Goal: Information Seeking & Learning: Understand process/instructions

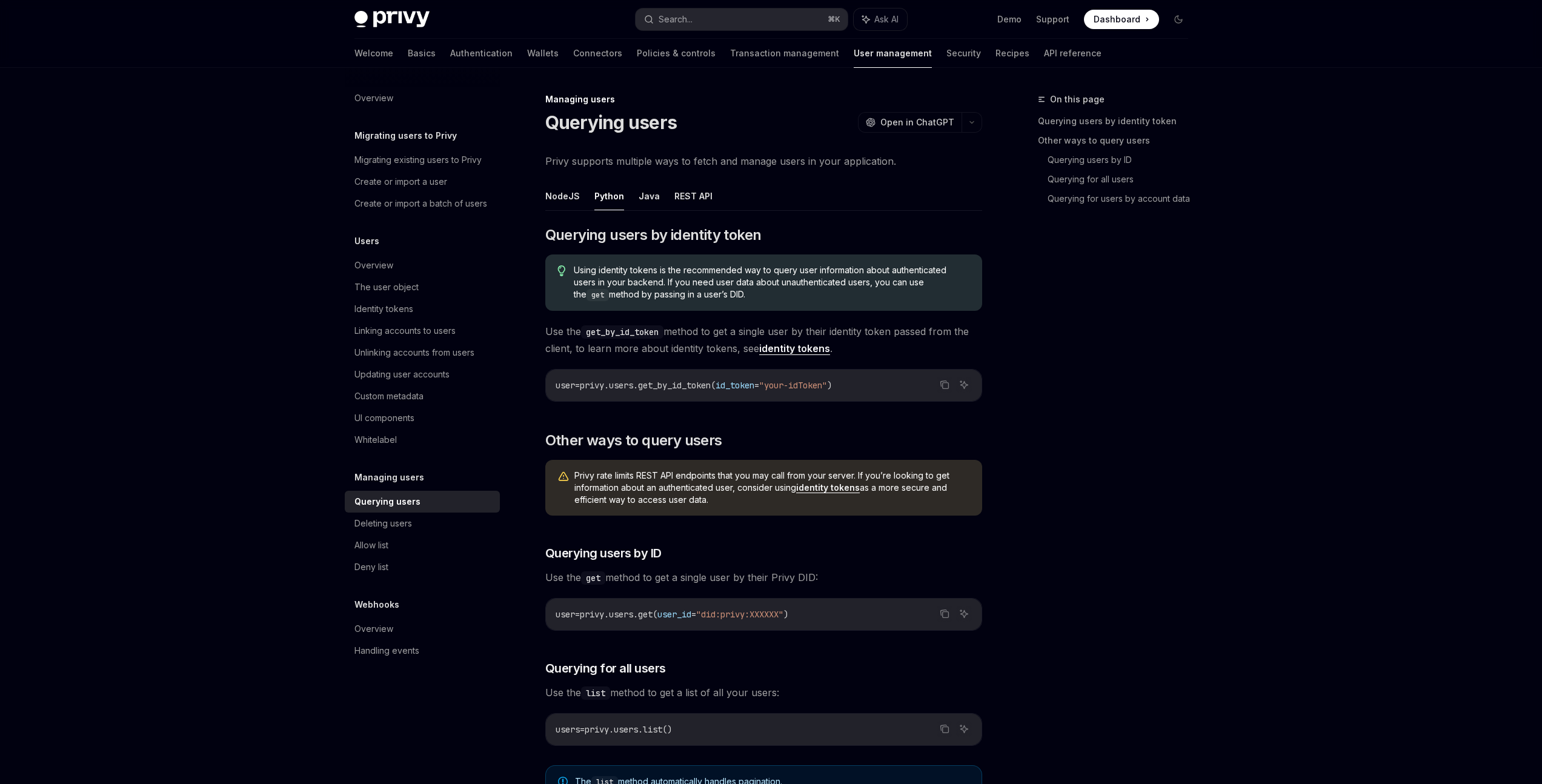
scroll to position [102, 0]
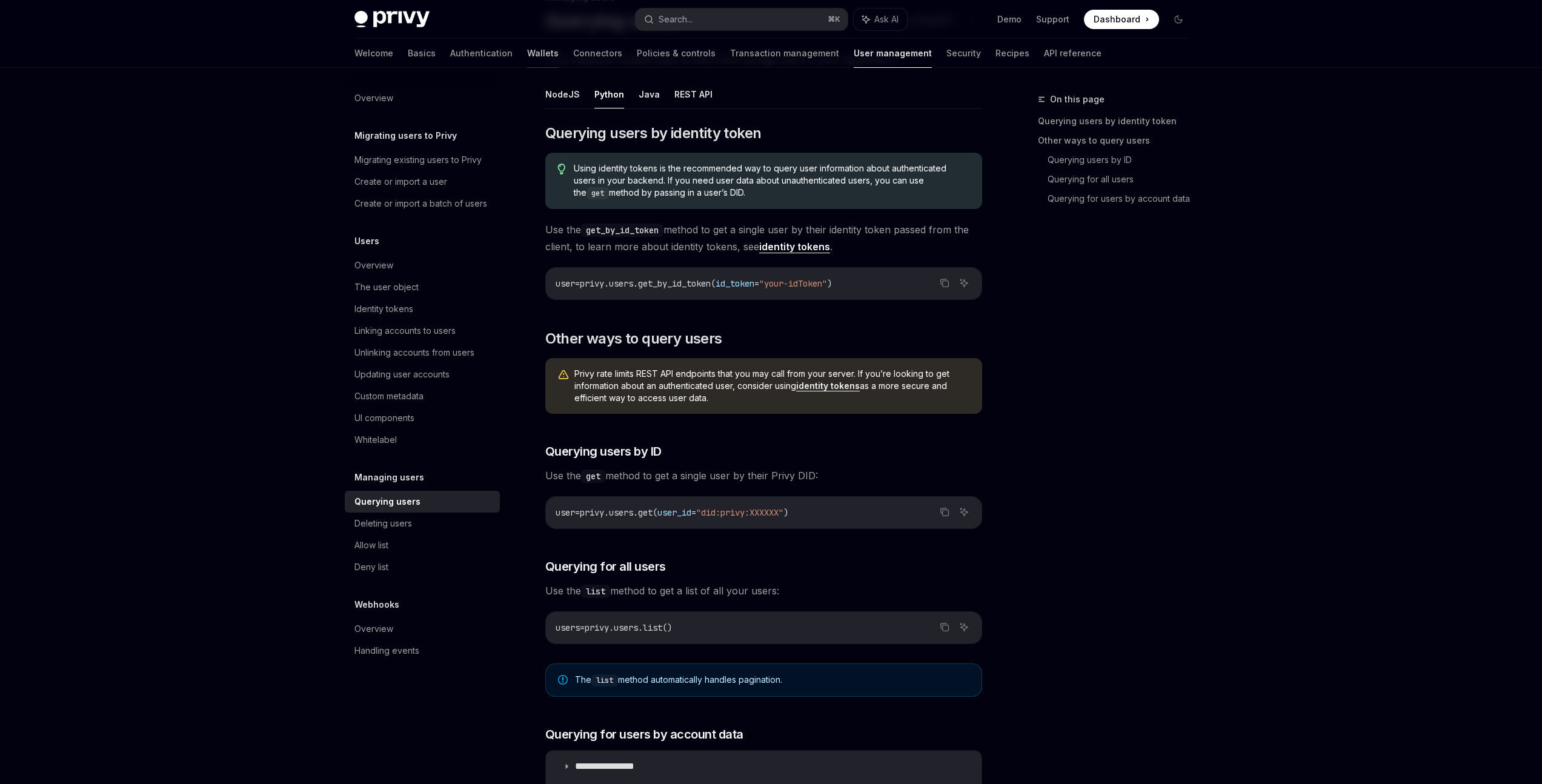
click at [527, 59] on link "Wallets" at bounding box center [543, 52] width 32 height 29
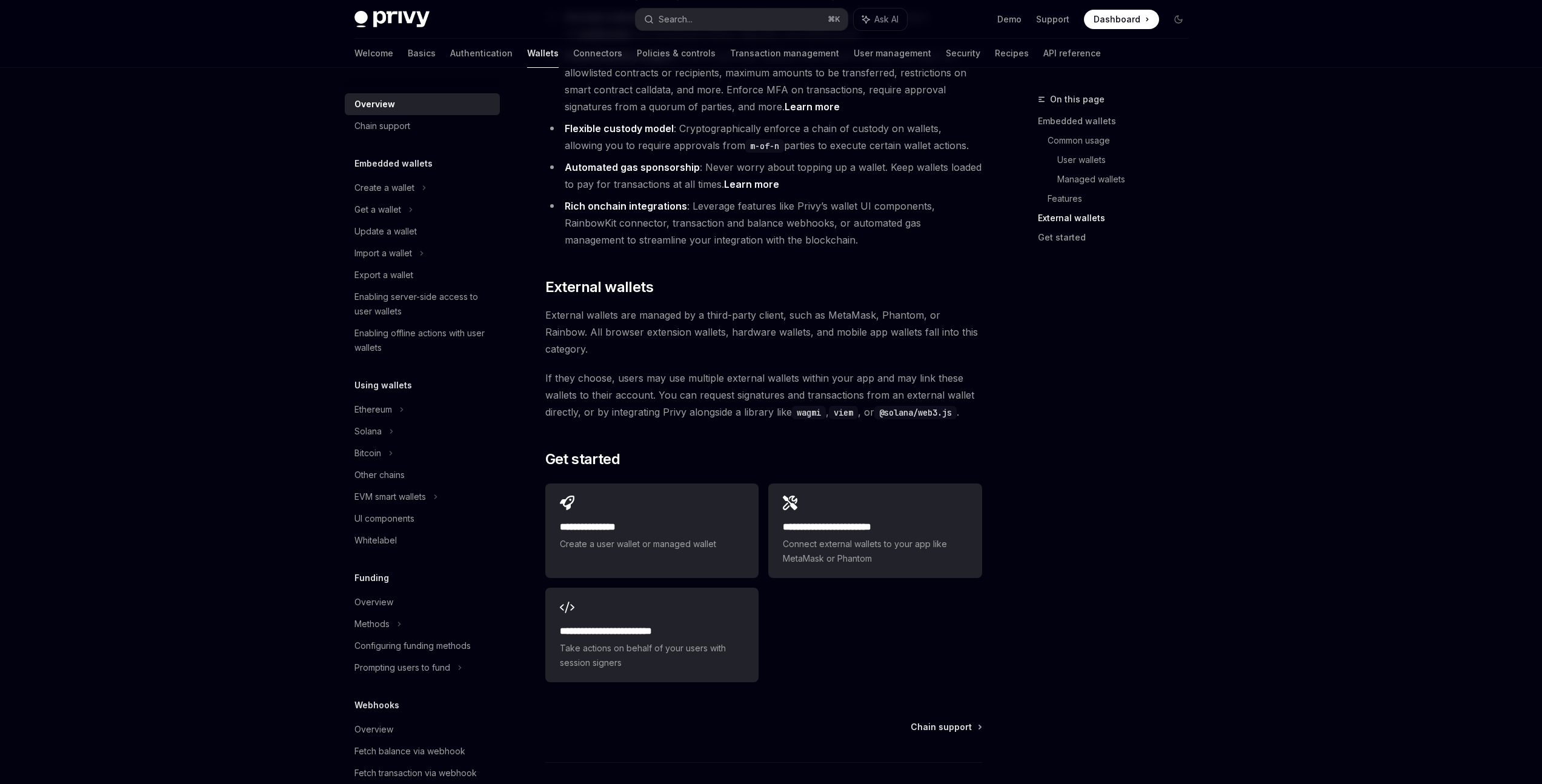
scroll to position [1627, 0]
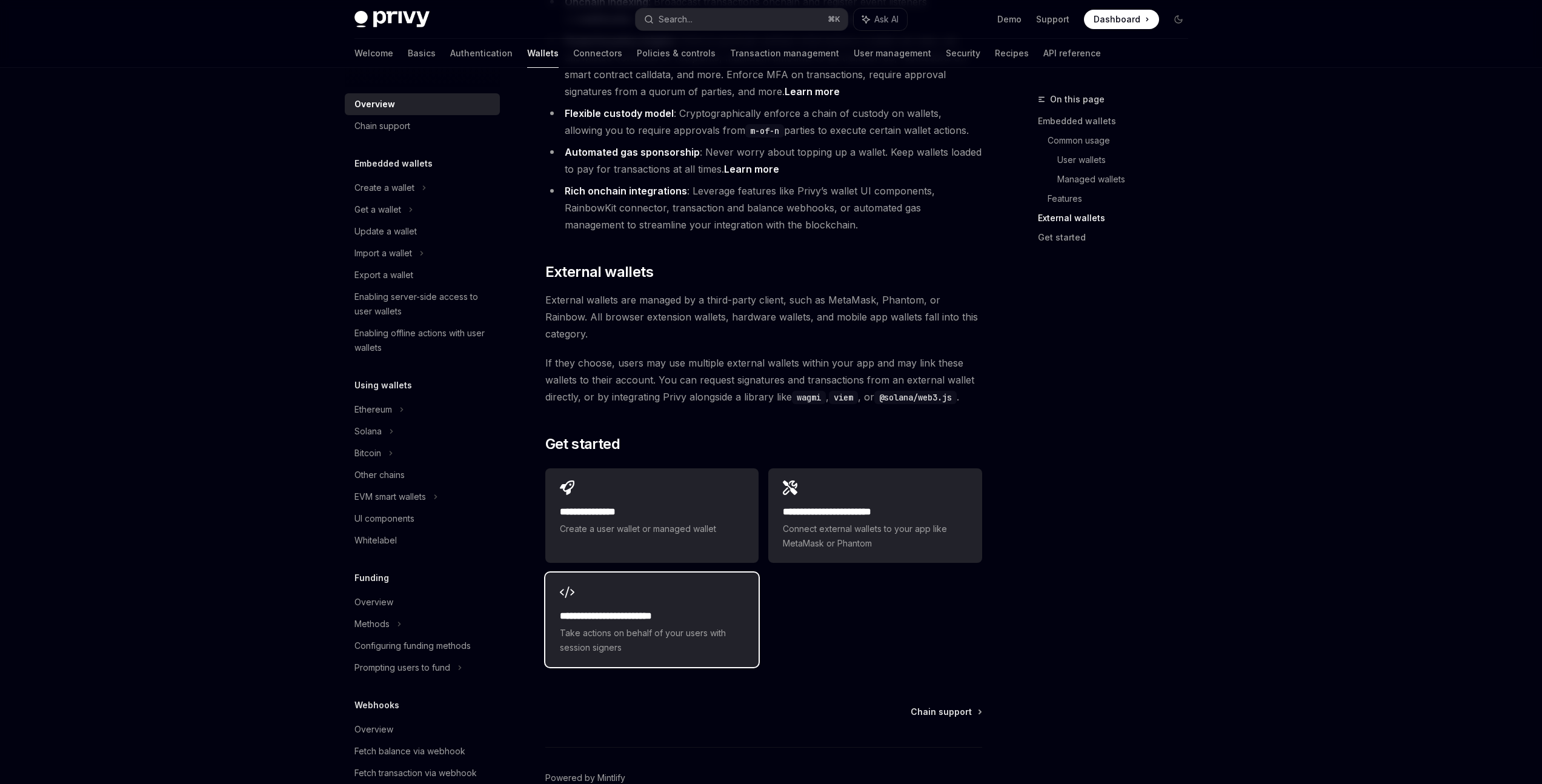
click at [718, 626] on span "Take actions on behalf of your users with session signers" at bounding box center [651, 640] width 184 height 29
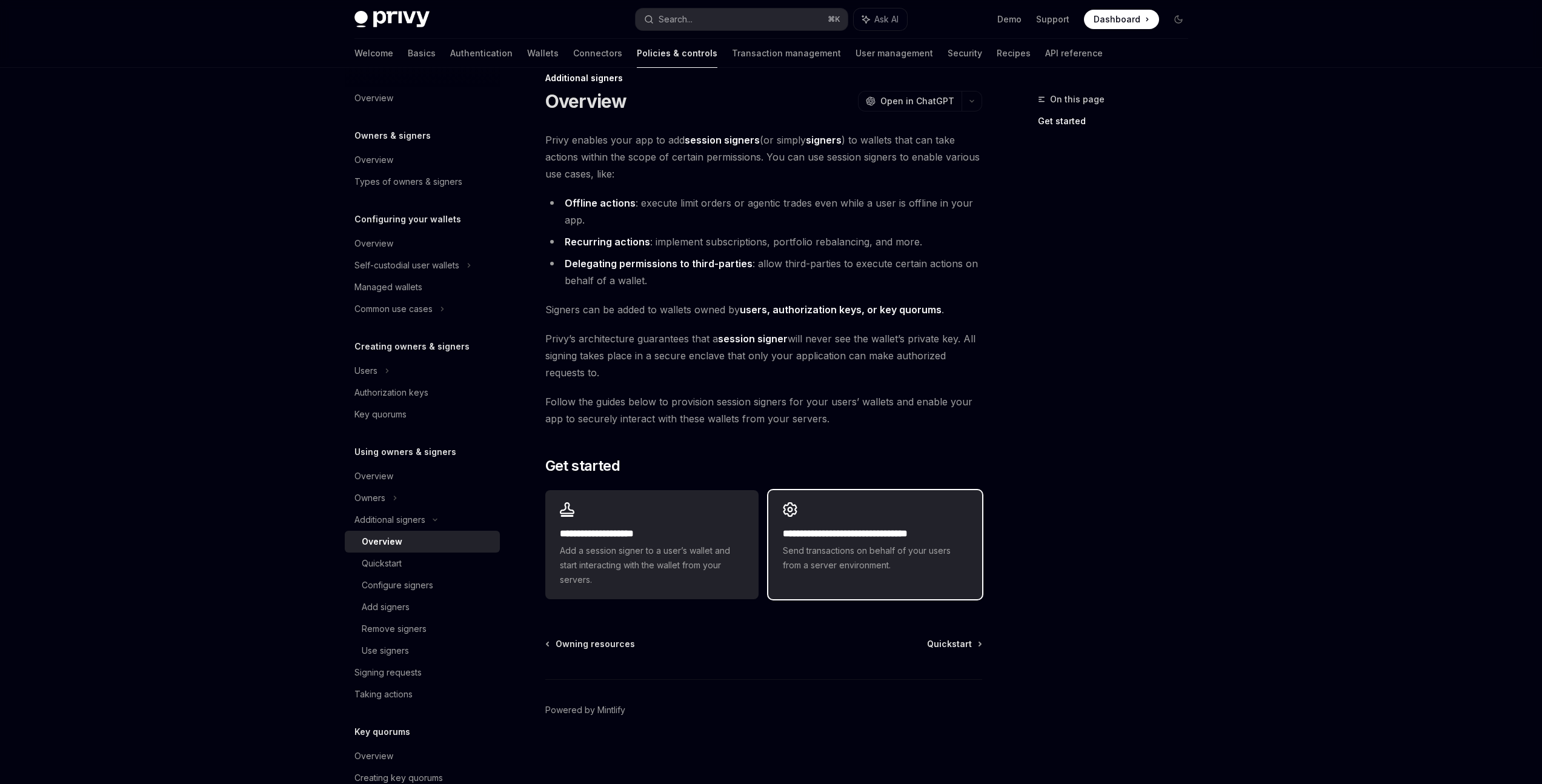
click at [868, 522] on div "**********" at bounding box center [874, 537] width 214 height 95
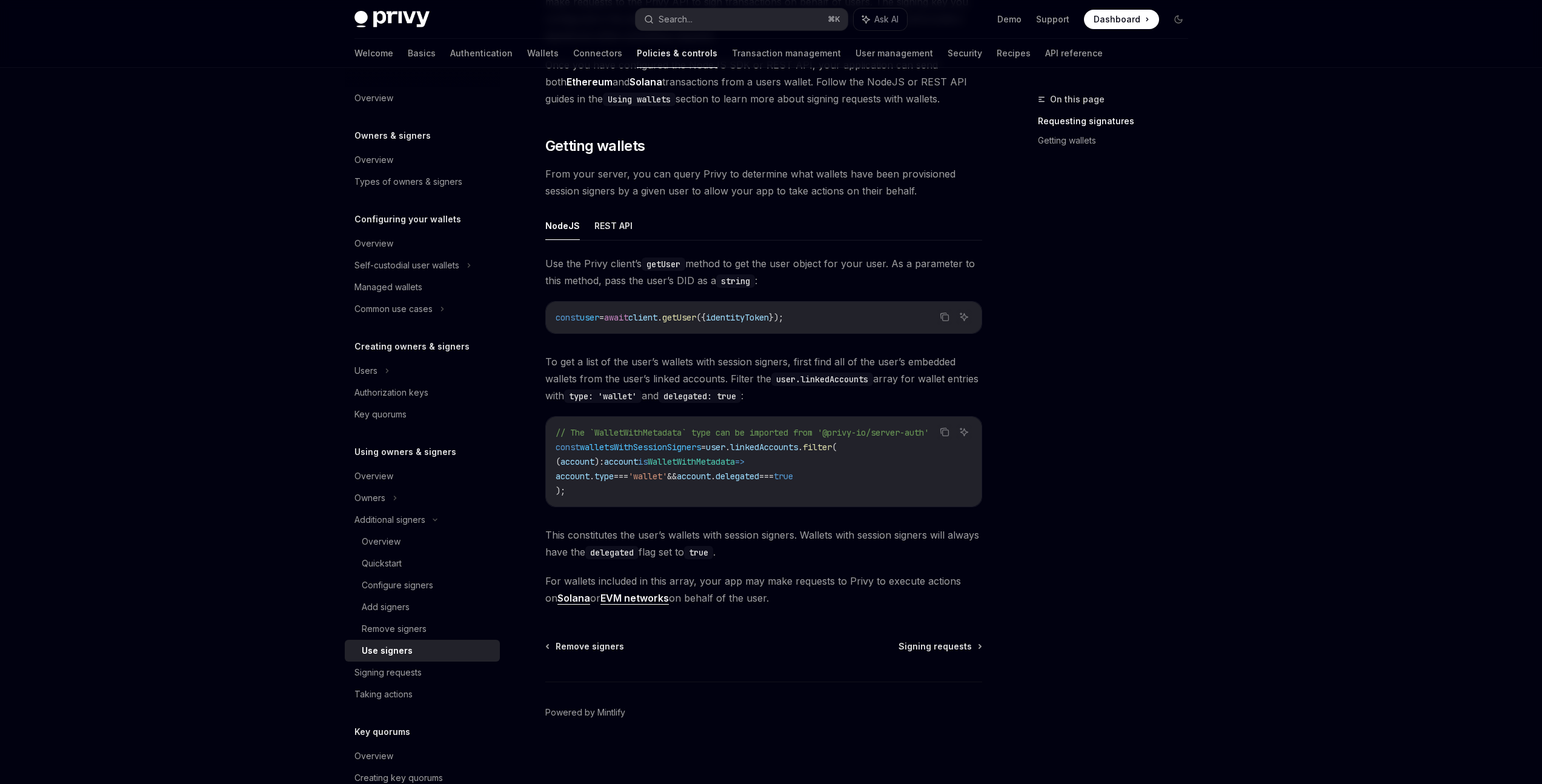
scroll to position [331, 0]
click at [619, 231] on button "REST API" at bounding box center [614, 225] width 38 height 29
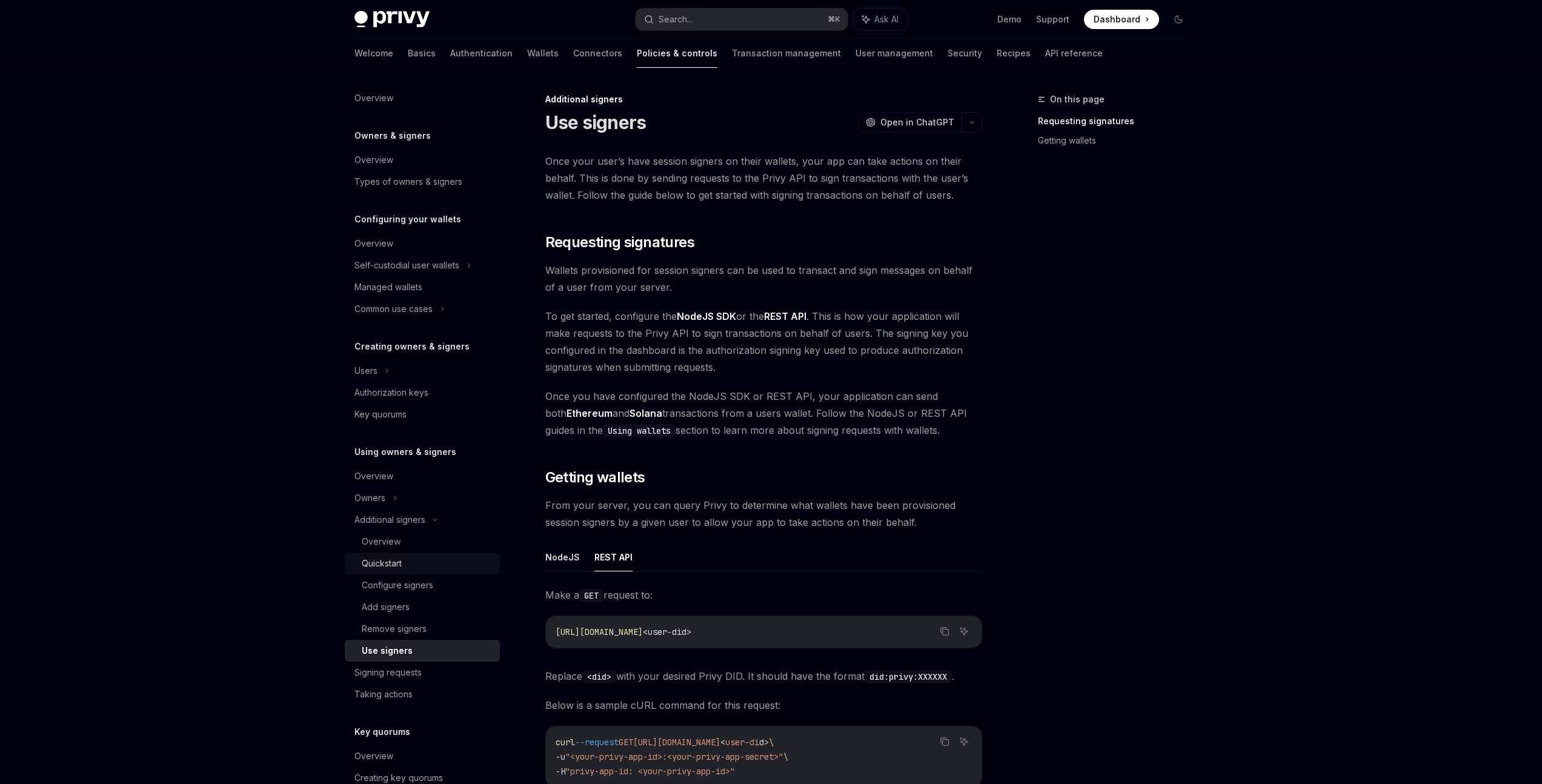
scroll to position [10, 0]
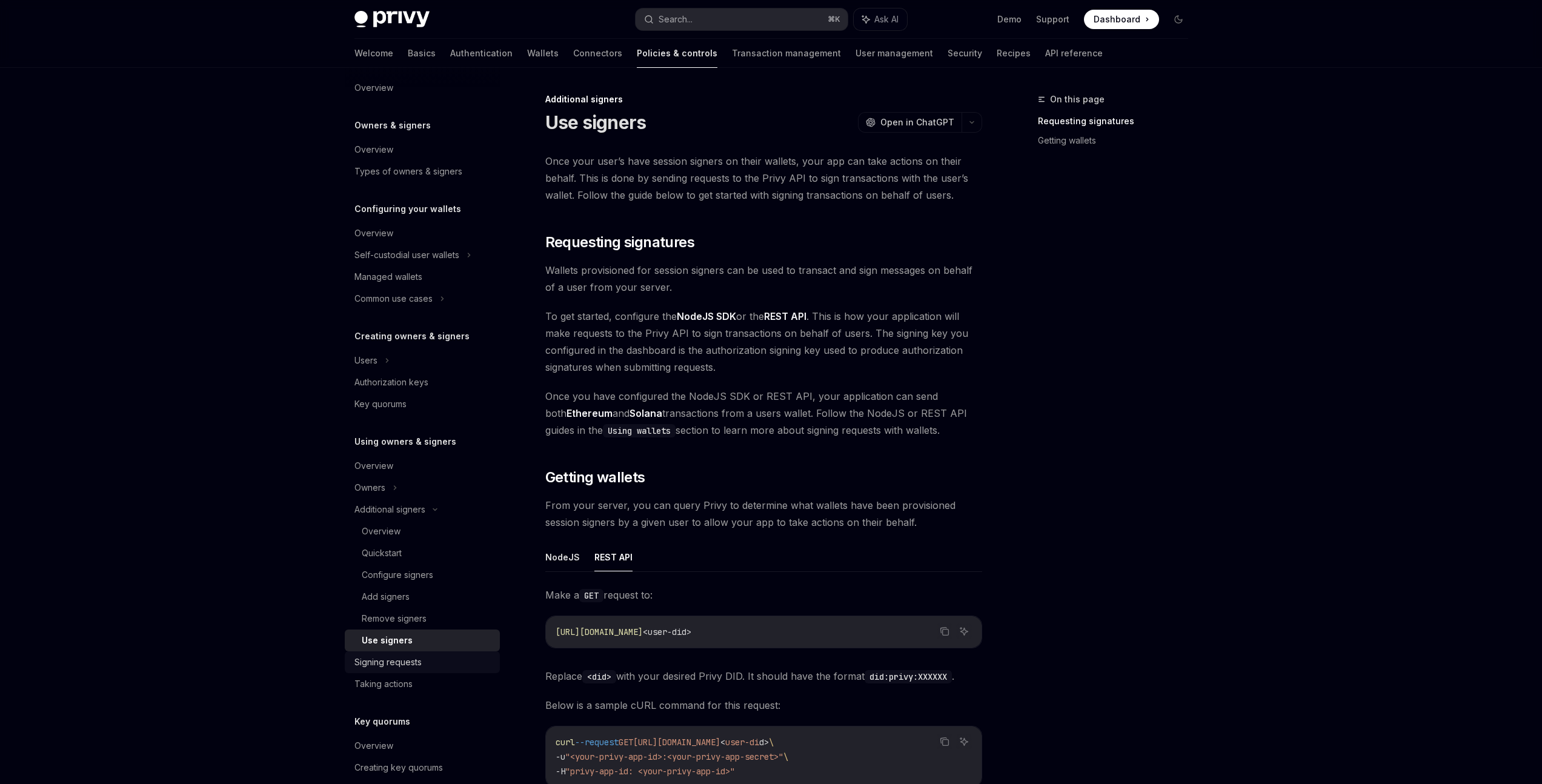
click at [414, 669] on div "Signing requests" at bounding box center [388, 662] width 67 height 15
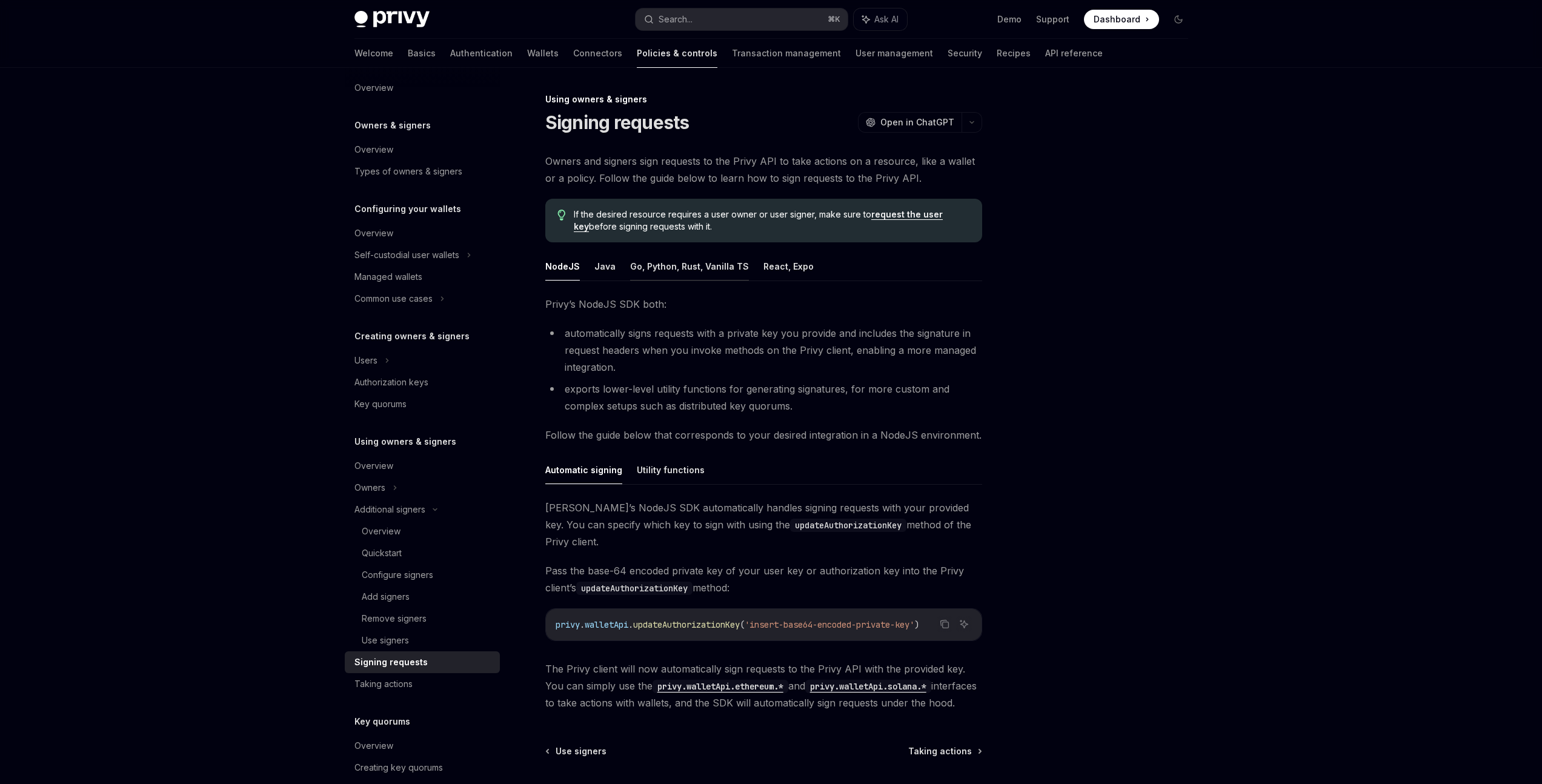
click at [664, 273] on button "Go, Python, Rust, Vanilla TS" at bounding box center [689, 266] width 119 height 29
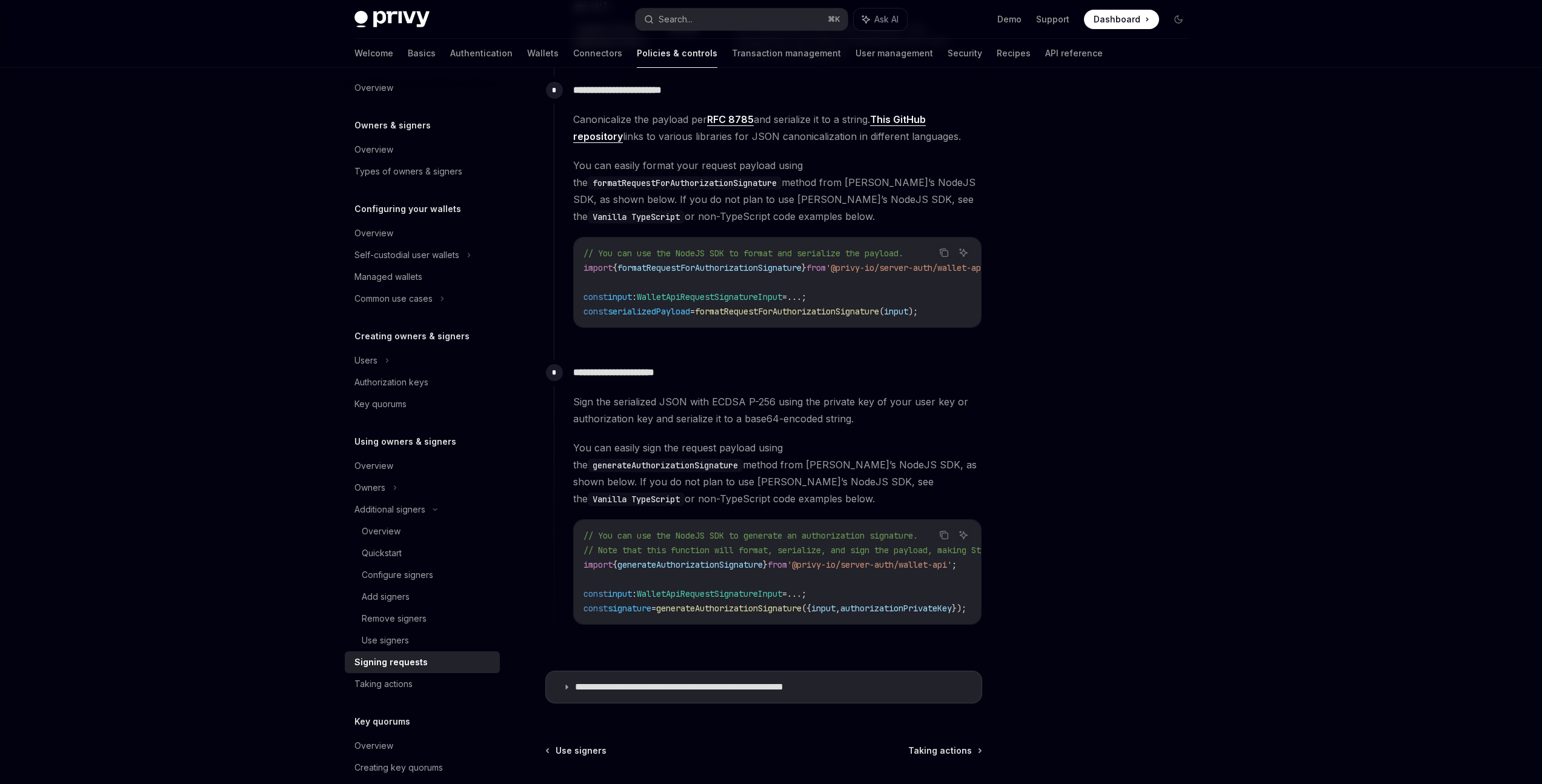
scroll to position [865, 0]
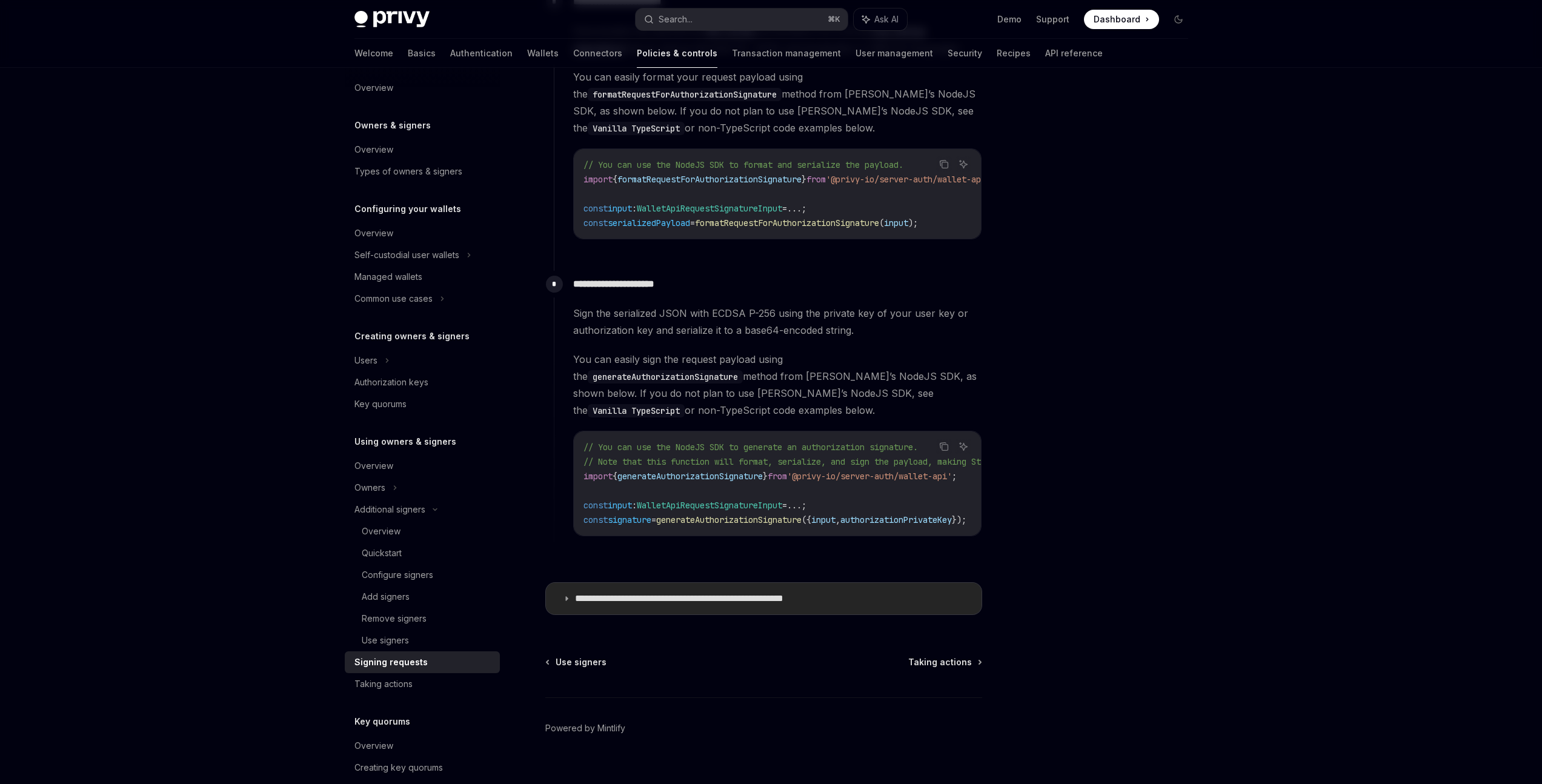
click at [577, 595] on p "**********" at bounding box center [711, 599] width 273 height 12
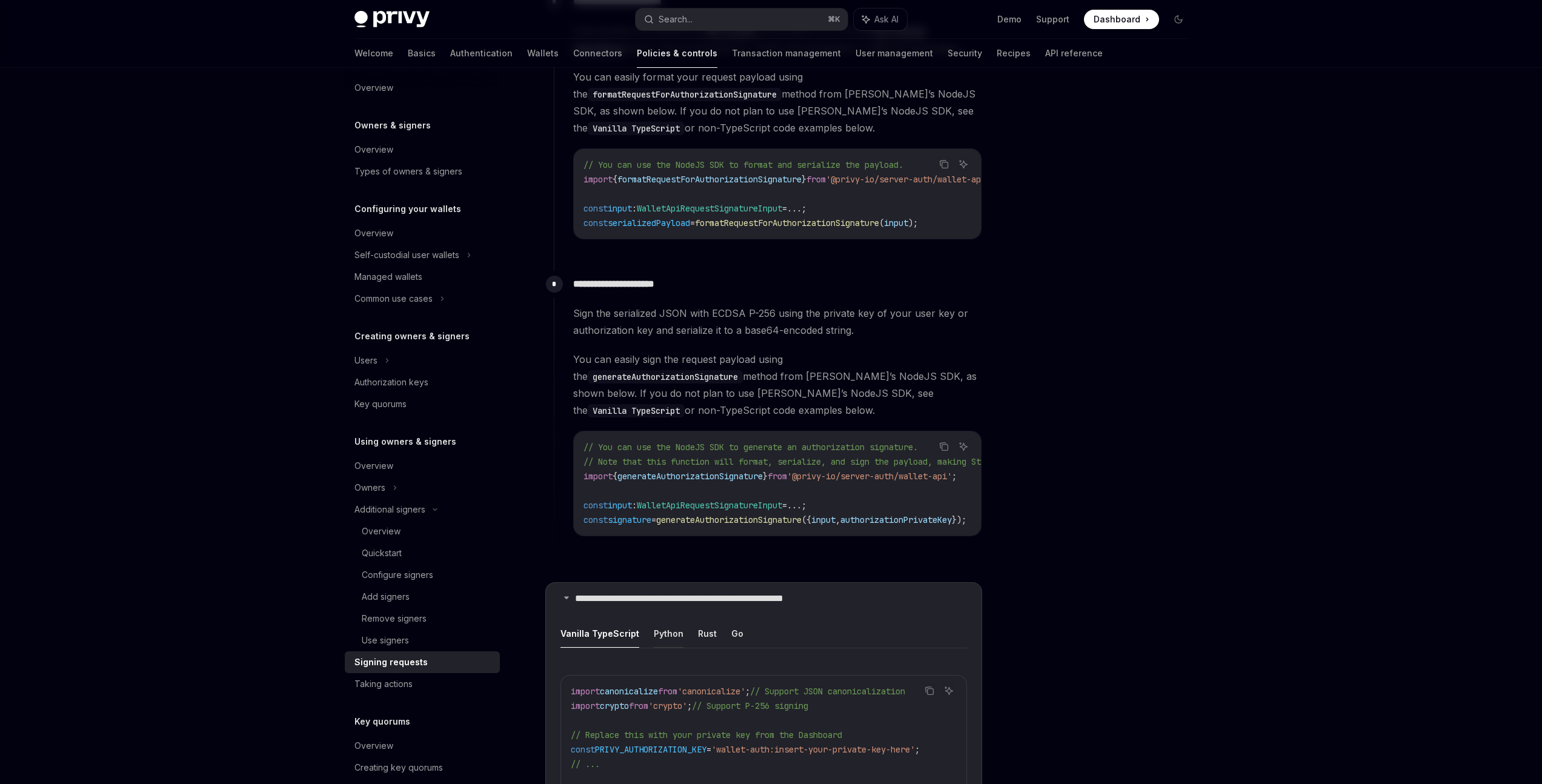
click at [672, 633] on button "Python" at bounding box center [668, 633] width 30 height 29
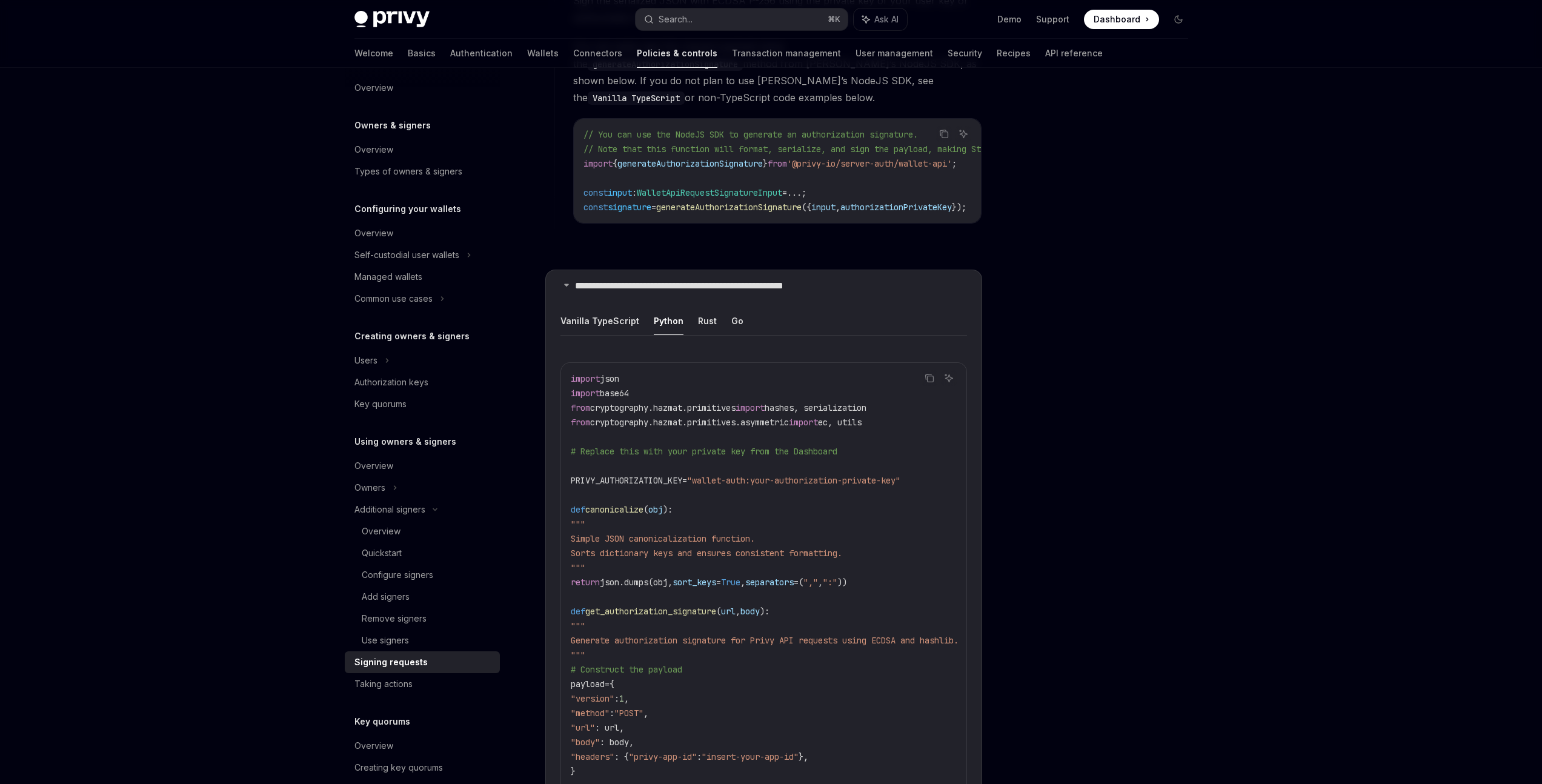
scroll to position [1178, 0]
click at [929, 373] on icon "Copy the contents from the code block" at bounding box center [929, 378] width 10 height 10
click at [397, 381] on div "Authorization keys" at bounding box center [392, 382] width 74 height 15
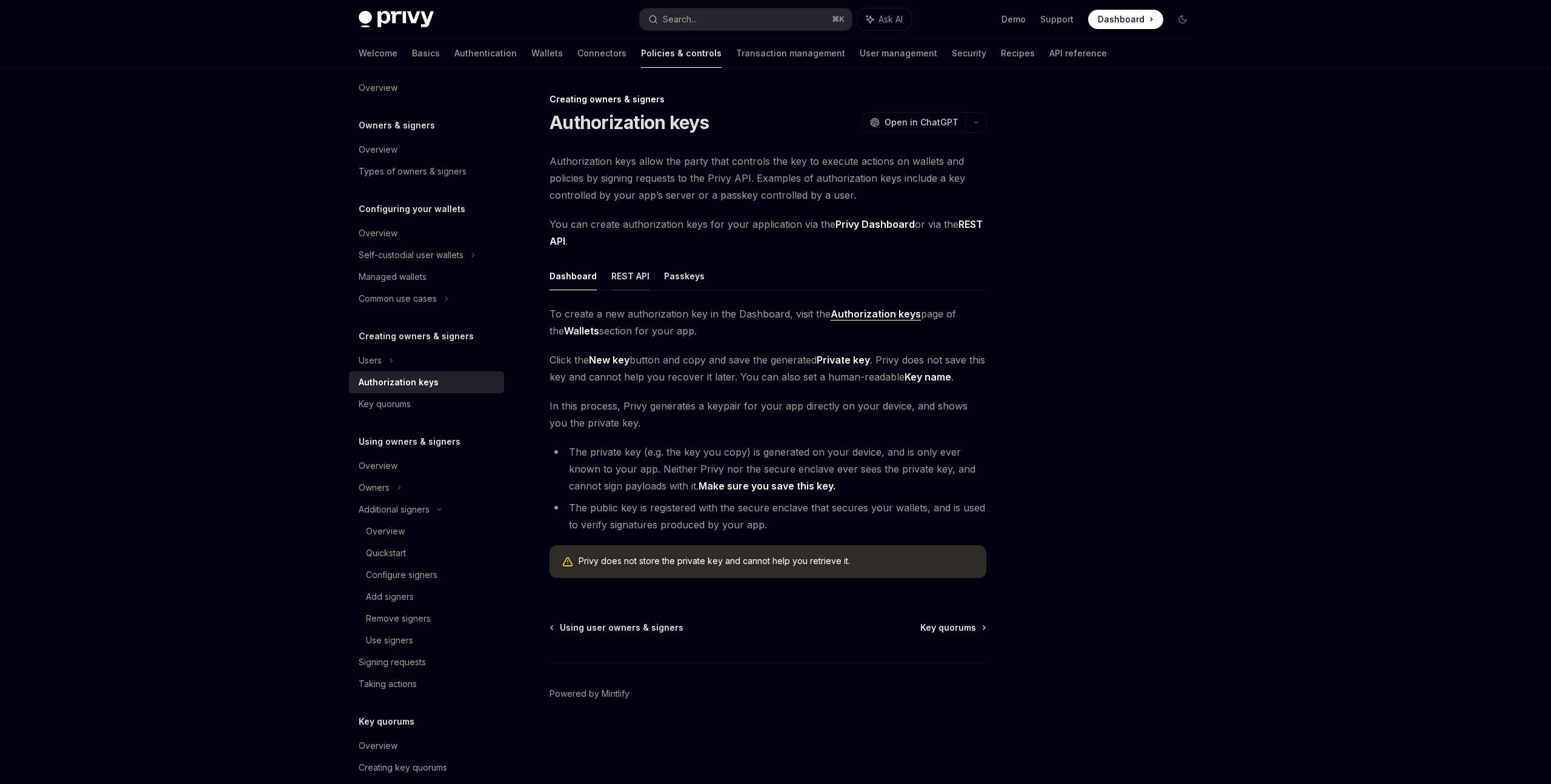
click at [627, 288] on button "REST API" at bounding box center [631, 276] width 38 height 29
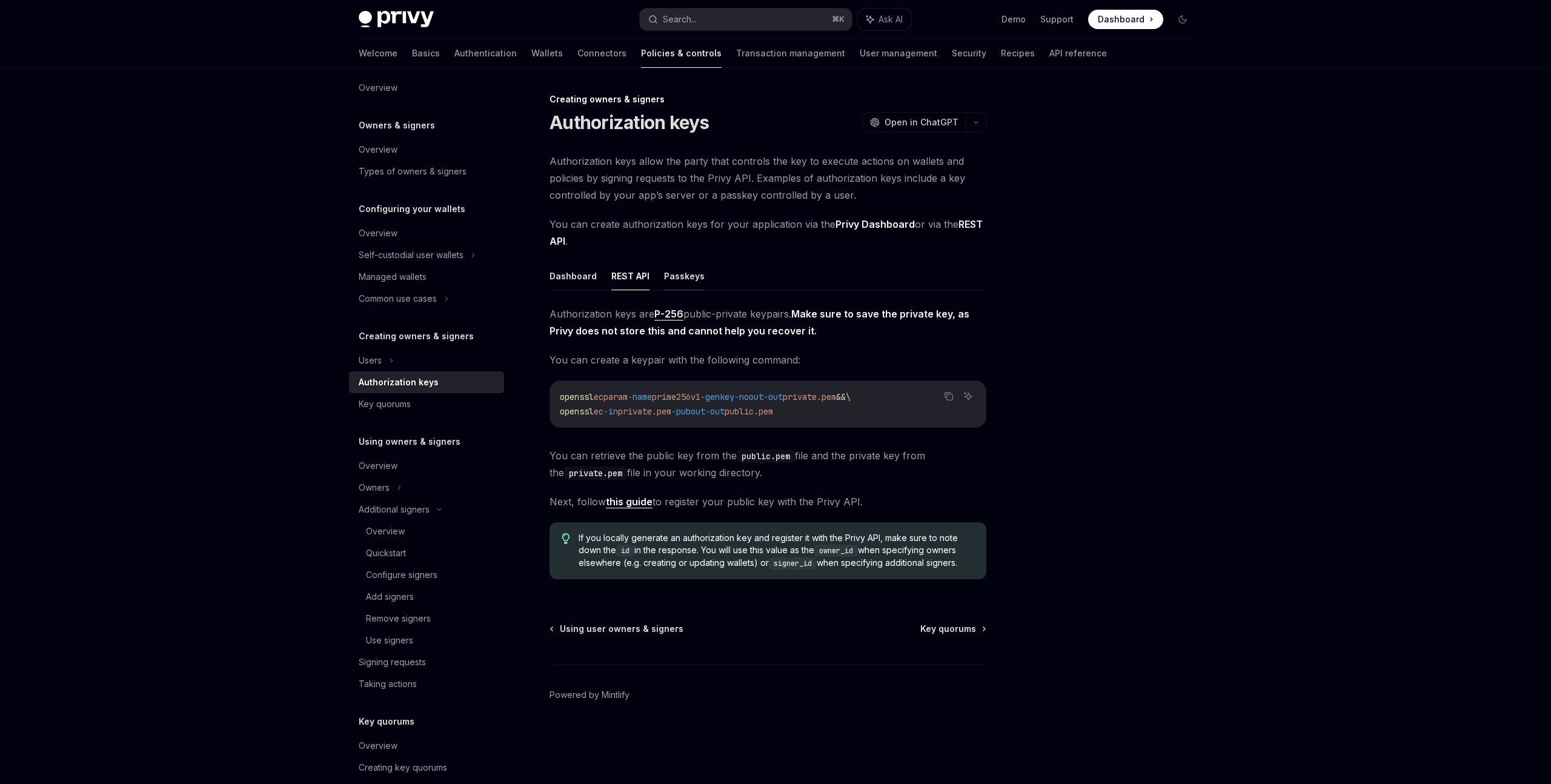
click at [665, 282] on button "Passkeys" at bounding box center [684, 276] width 41 height 29
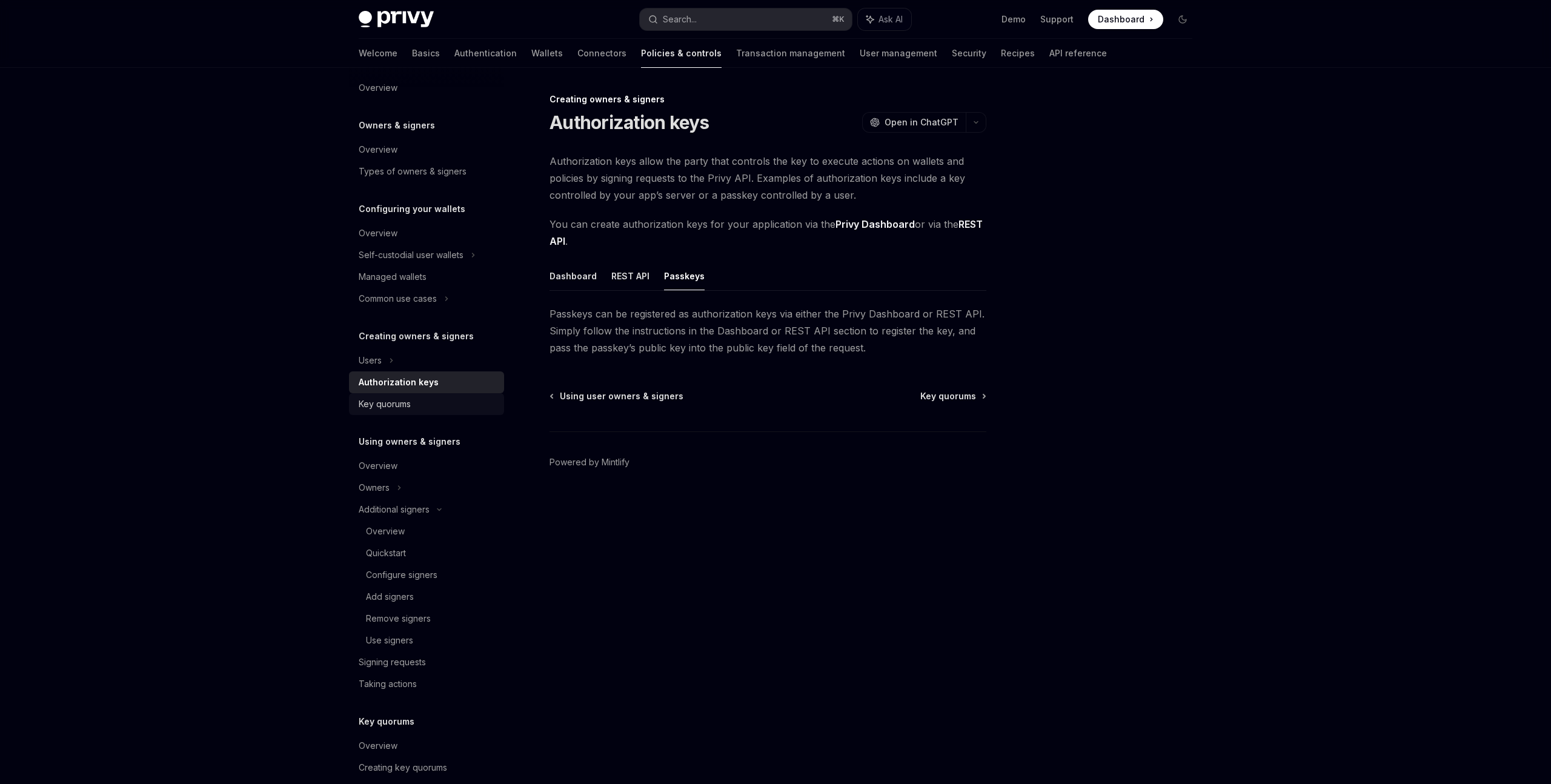
click at [386, 401] on div "Key quorums" at bounding box center [384, 404] width 52 height 15
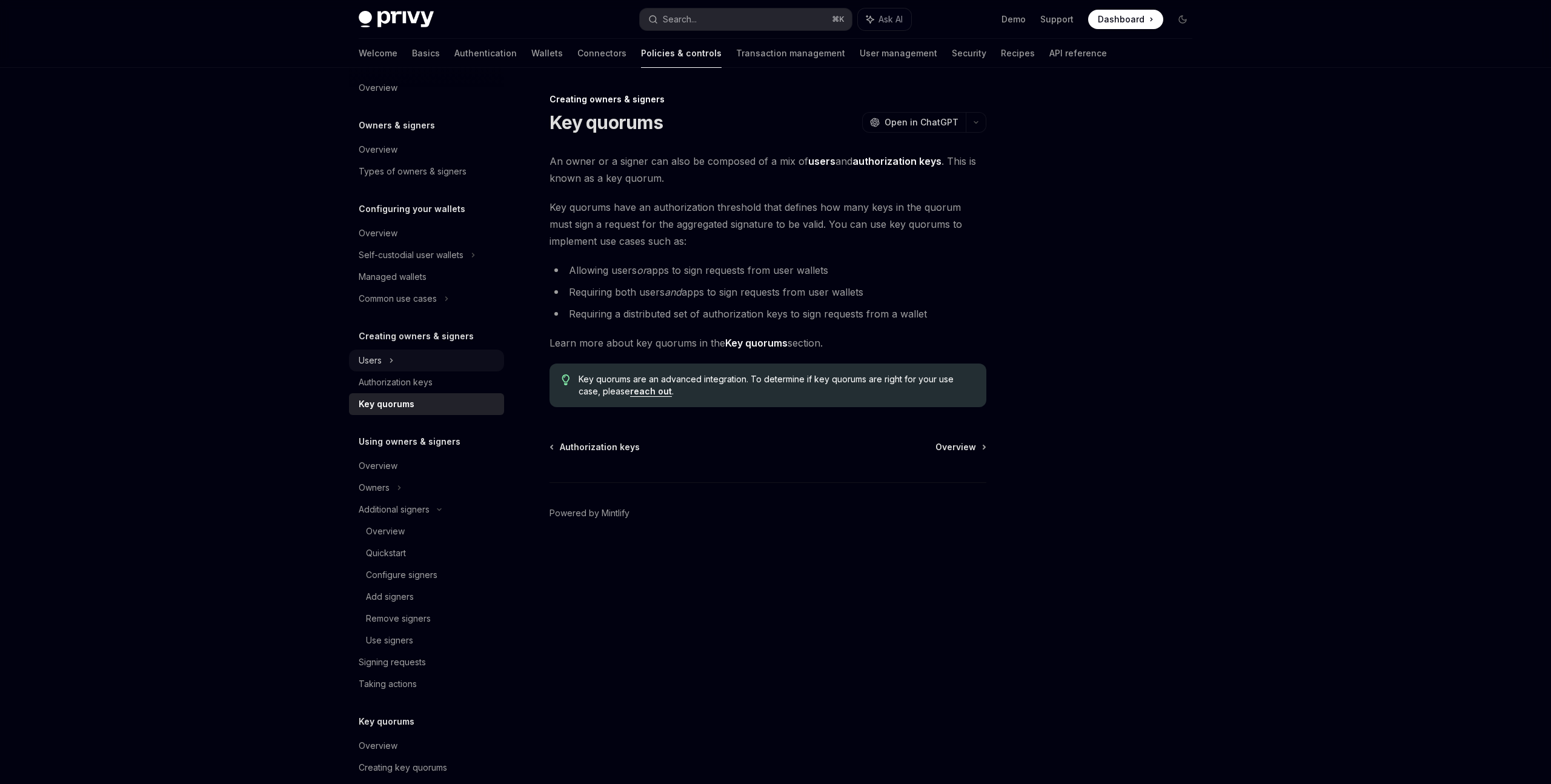
click at [386, 364] on div "Users" at bounding box center [427, 361] width 155 height 22
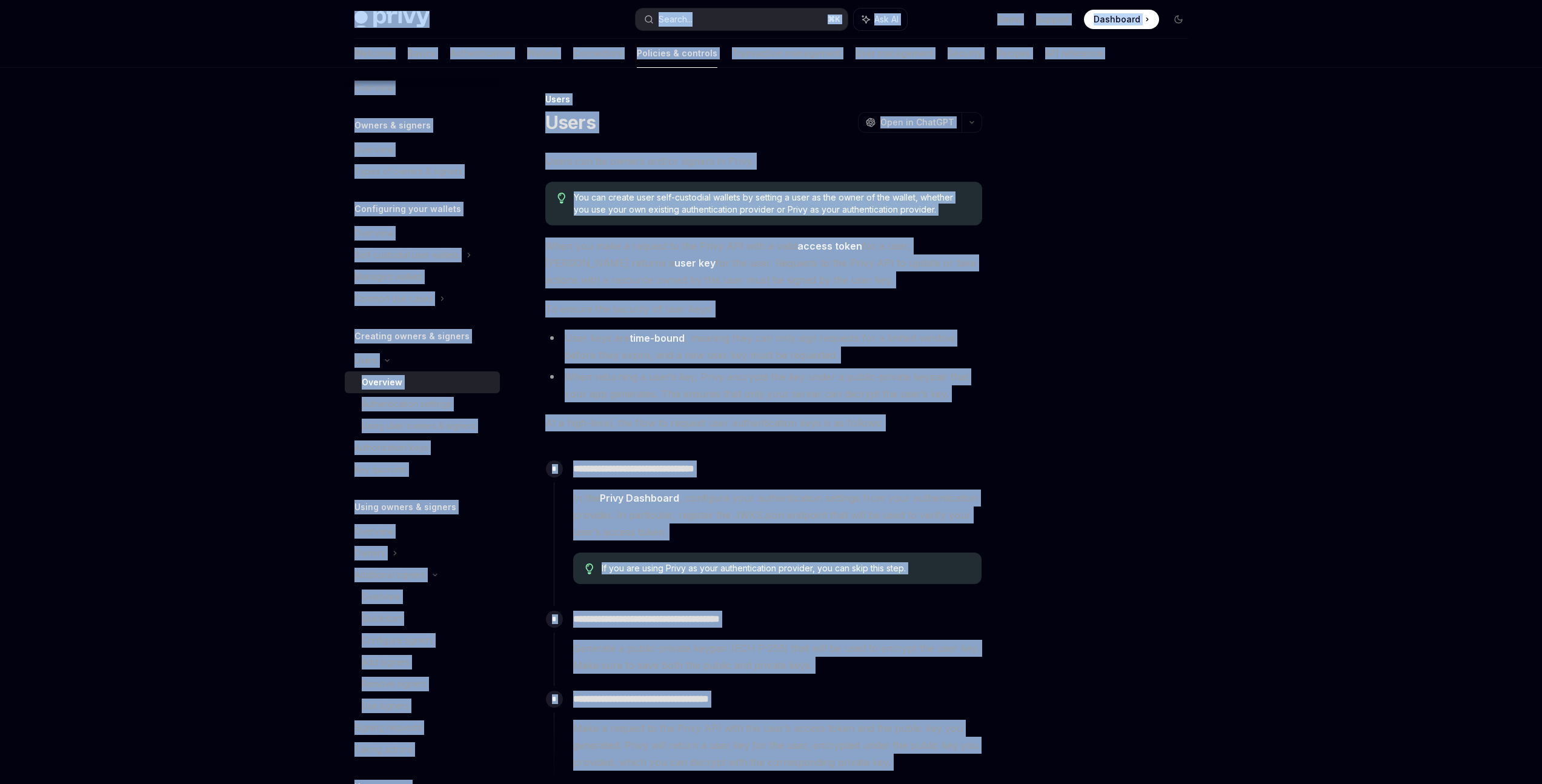
click at [809, 406] on div "**********" at bounding box center [764, 468] width 437 height 630
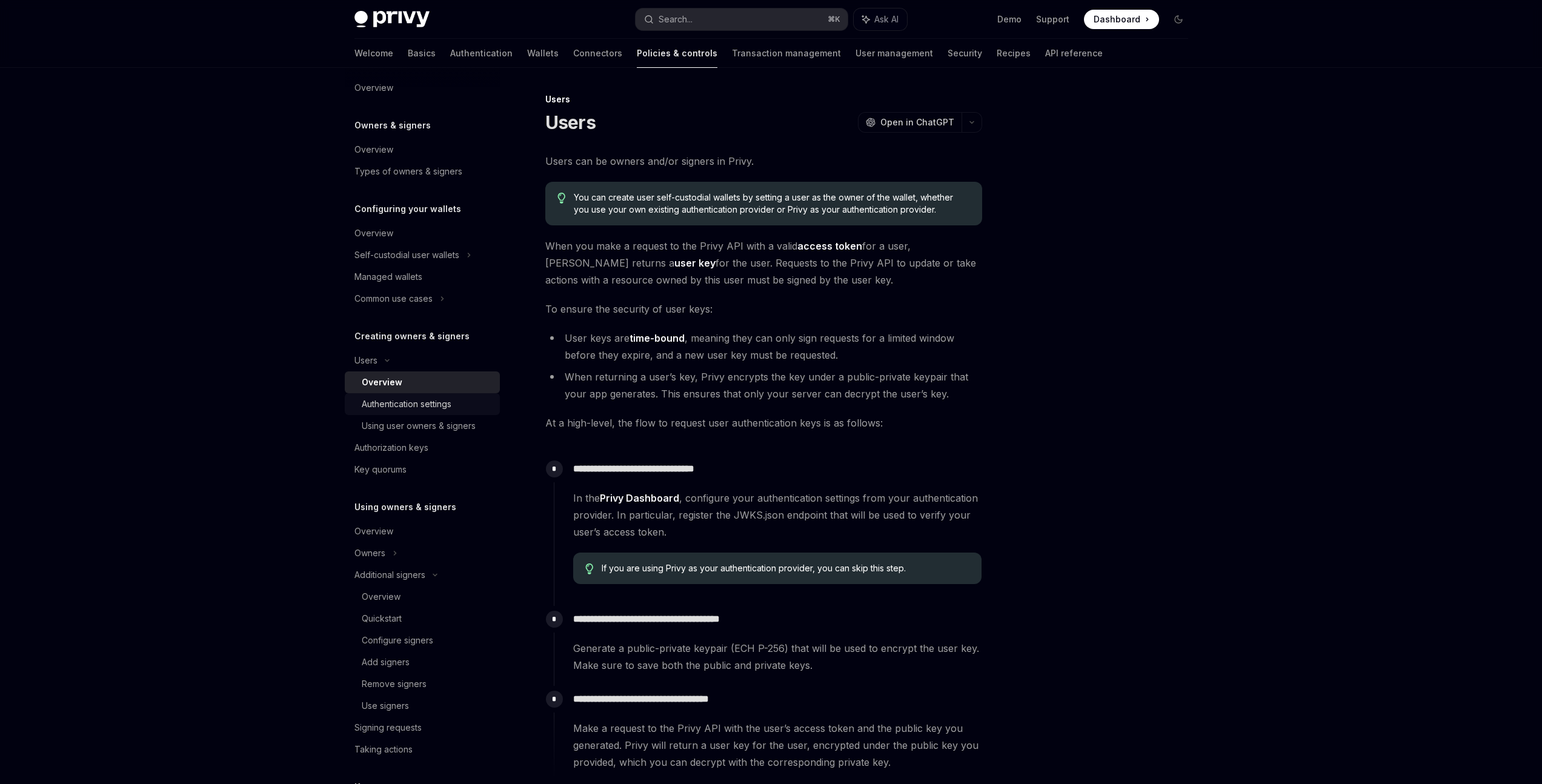
click at [378, 400] on div "Authentication settings" at bounding box center [406, 404] width 89 height 15
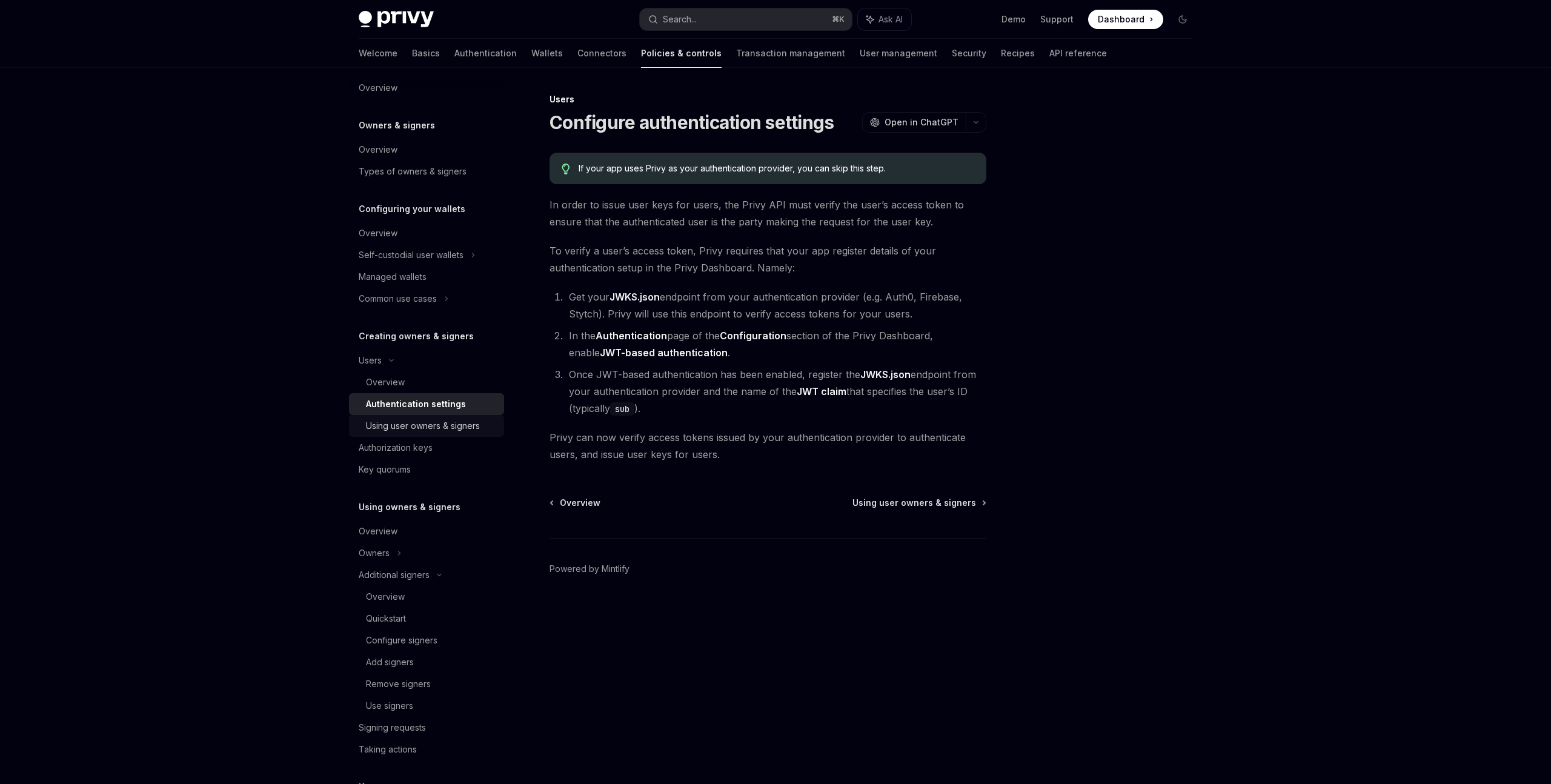
click at [384, 420] on div "Using user owners & signers" at bounding box center [423, 426] width 114 height 15
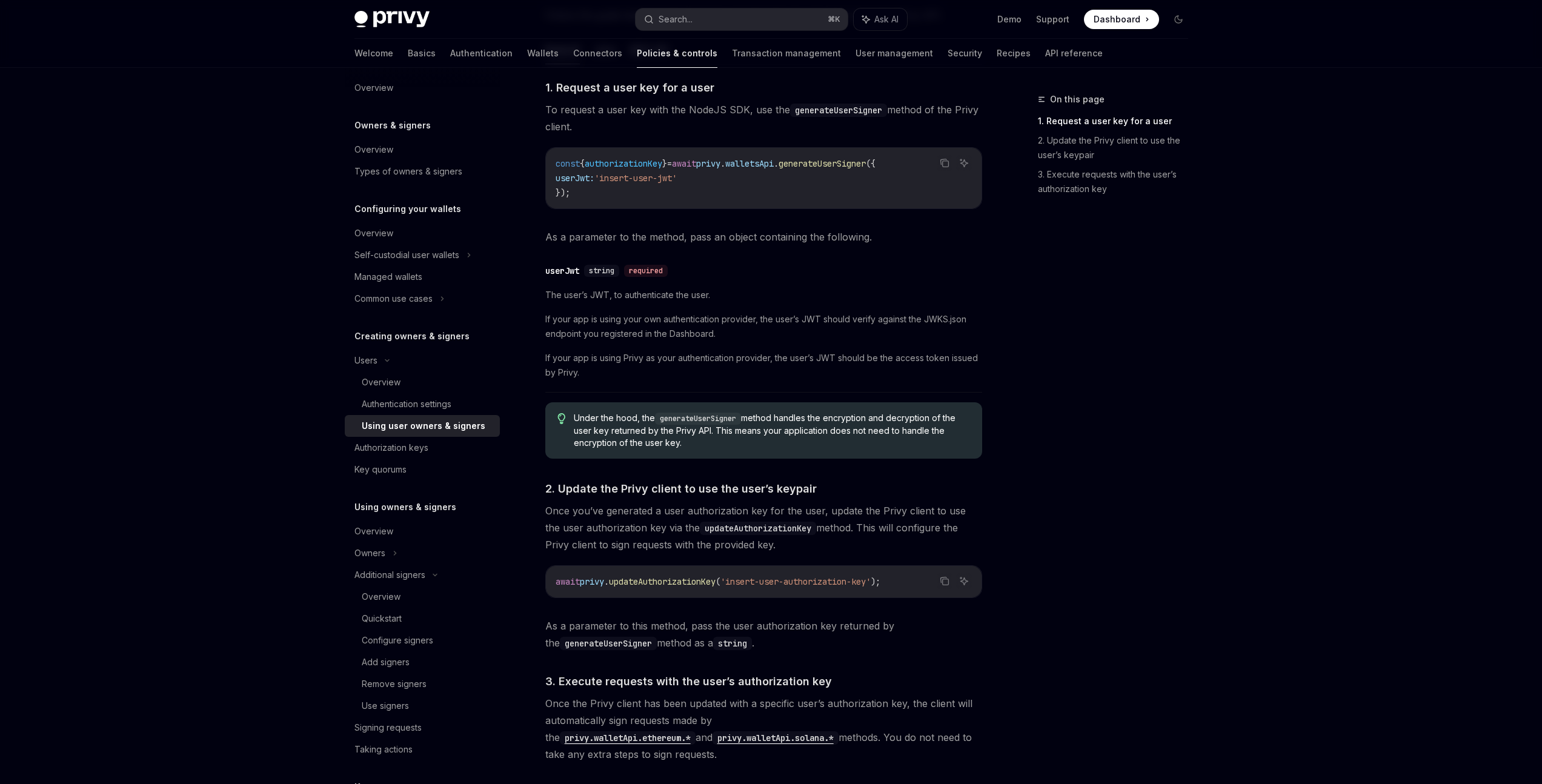
scroll to position [650, 0]
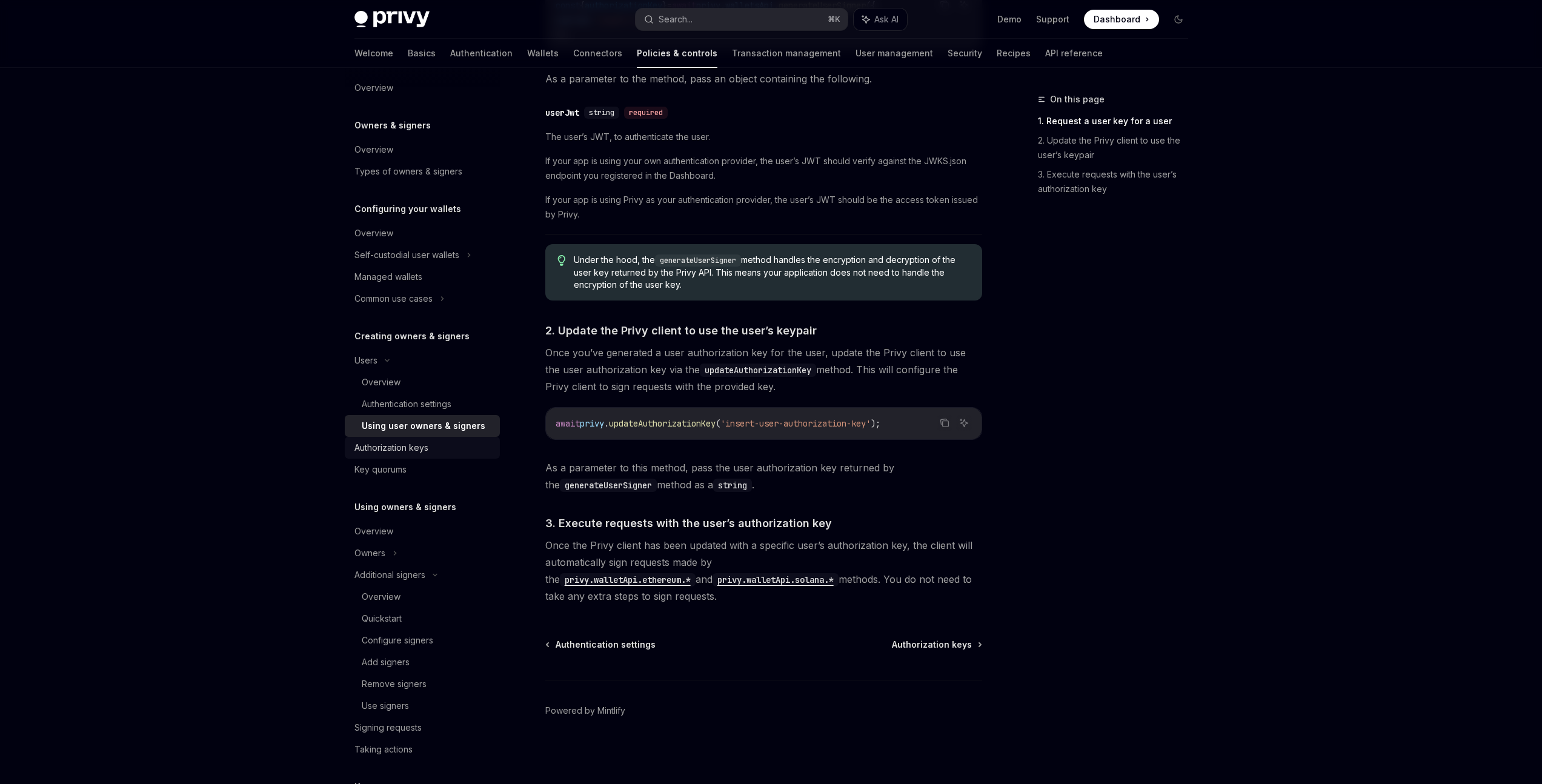
click at [435, 455] on link "Authorization keys" at bounding box center [422, 448] width 155 height 22
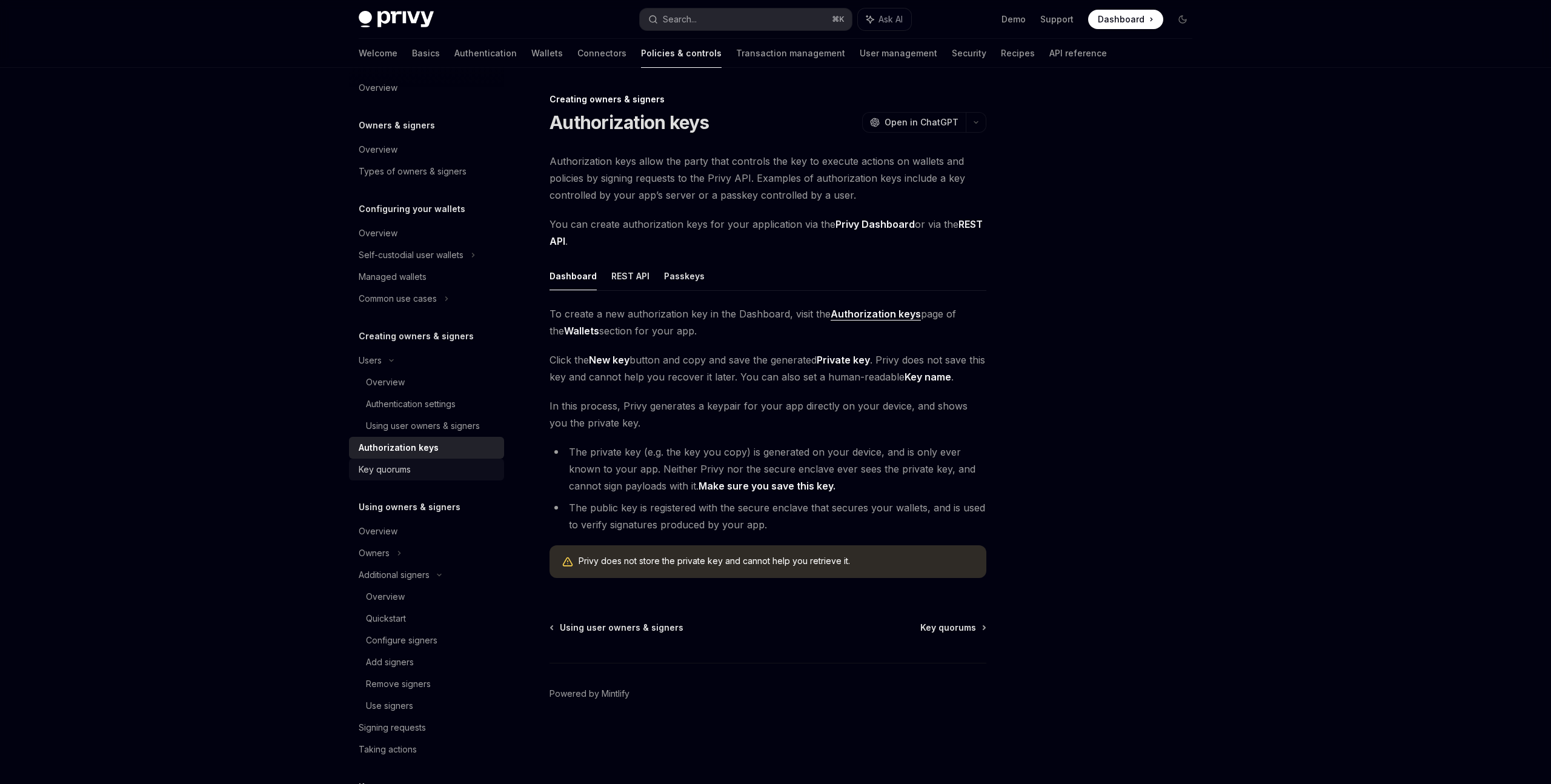
click at [421, 469] on div "Key quorums" at bounding box center [427, 469] width 138 height 15
type textarea "*"
